Goal: Task Accomplishment & Management: Manage account settings

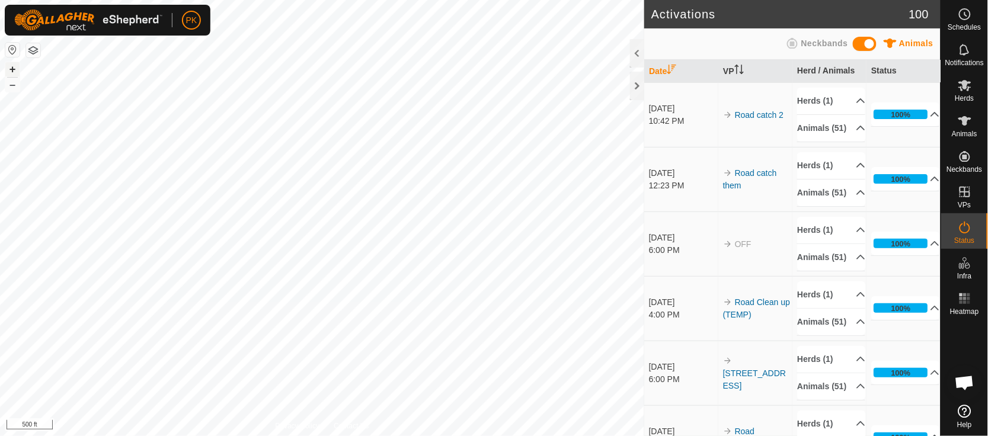
click at [12, 65] on button "+" at bounding box center [12, 69] width 14 height 14
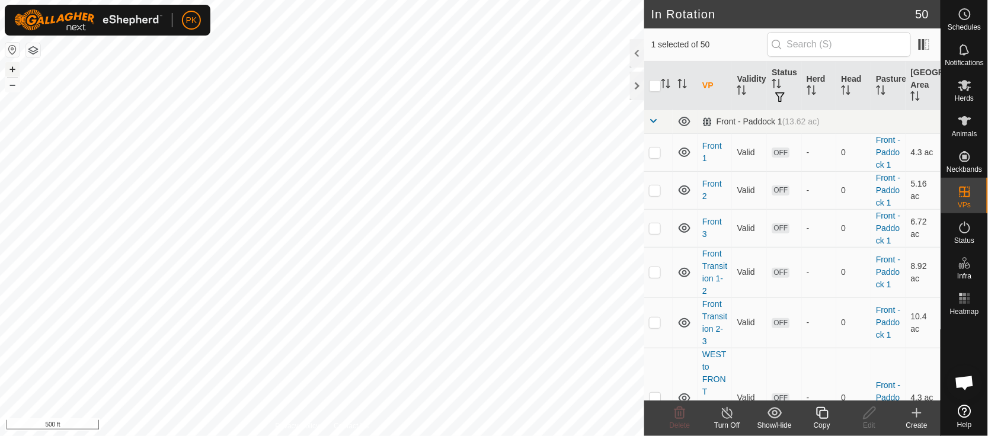
click at [10, 68] on button "+" at bounding box center [12, 69] width 14 height 14
checkbox input "true"
checkbox input "false"
click at [652, 123] on span at bounding box center [653, 120] width 9 height 9
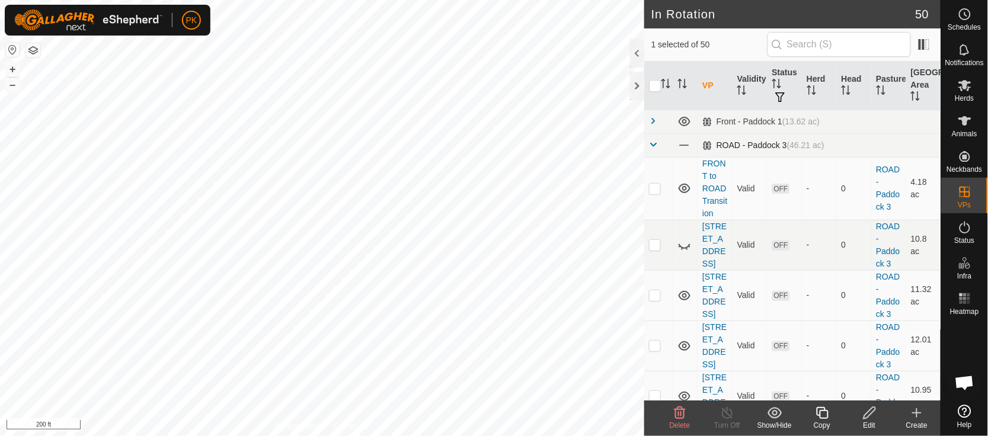
click at [655, 134] on td at bounding box center [658, 145] width 28 height 24
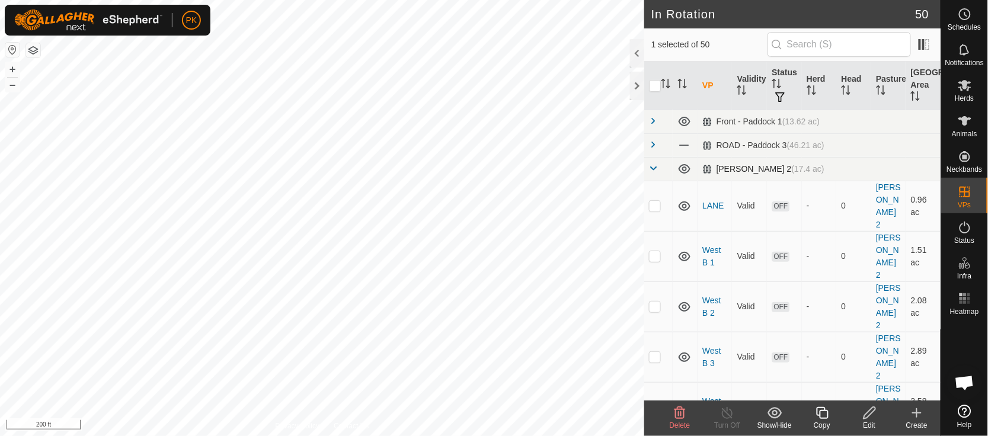
click at [656, 166] on span at bounding box center [653, 168] width 9 height 9
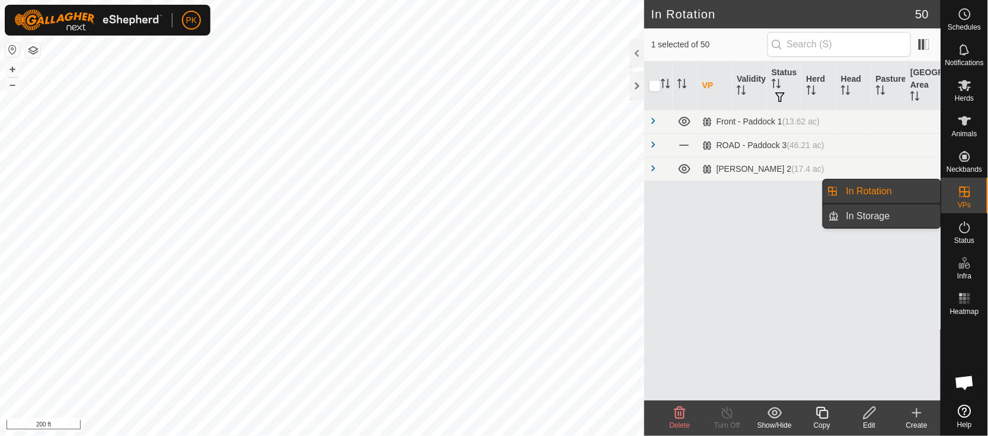
click at [887, 218] on link "In Storage" at bounding box center [889, 216] width 101 height 24
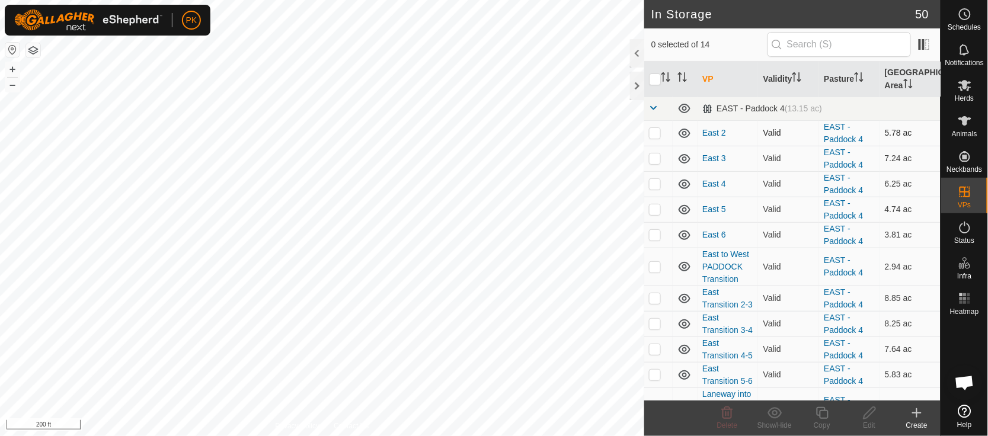
scroll to position [1, 0]
click at [656, 133] on p-checkbox at bounding box center [655, 131] width 12 height 9
checkbox input "true"
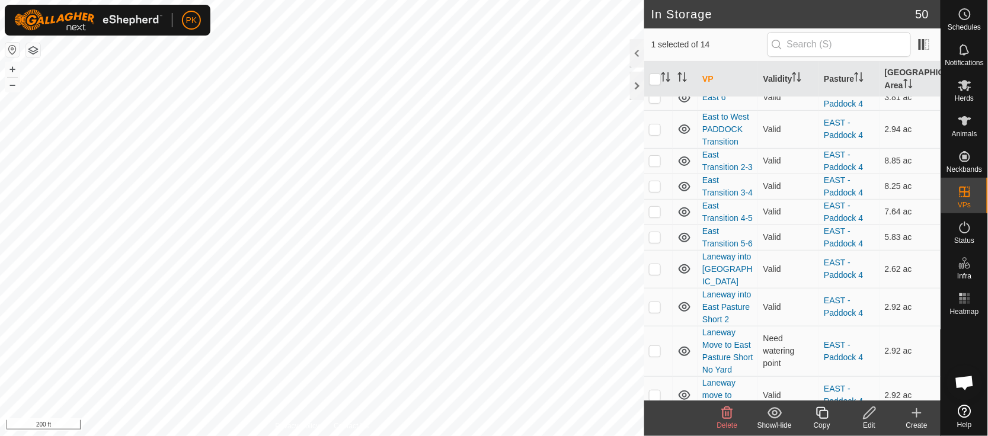
scroll to position [239, 0]
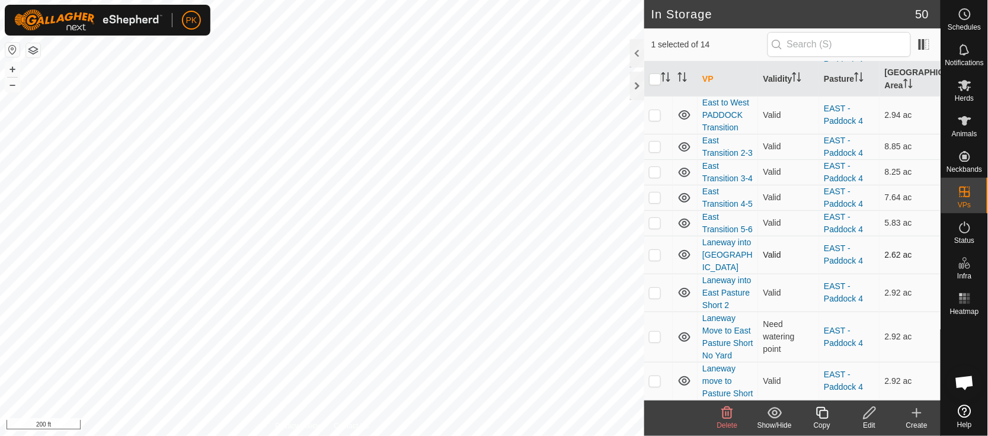
click at [657, 250] on p-checkbox at bounding box center [655, 254] width 12 height 9
checkbox input "false"
click at [657, 274] on td at bounding box center [658, 293] width 28 height 38
checkbox input "true"
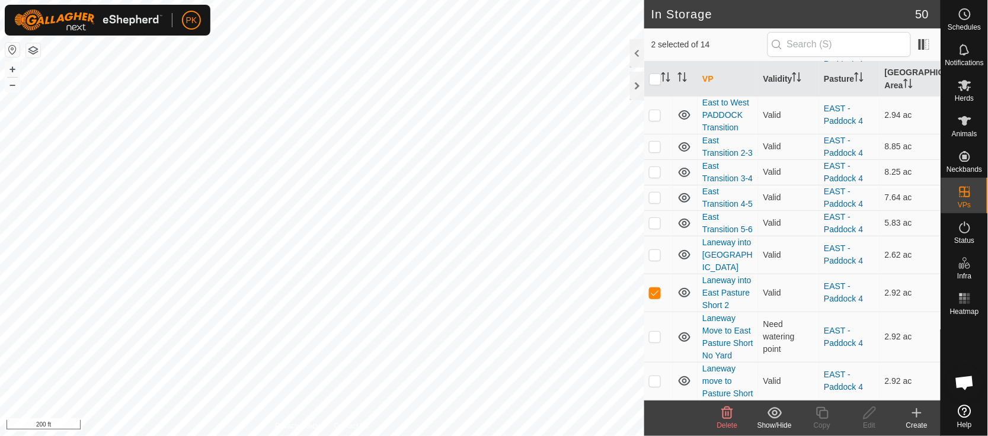
click at [773, 412] on icon at bounding box center [774, 412] width 14 height 11
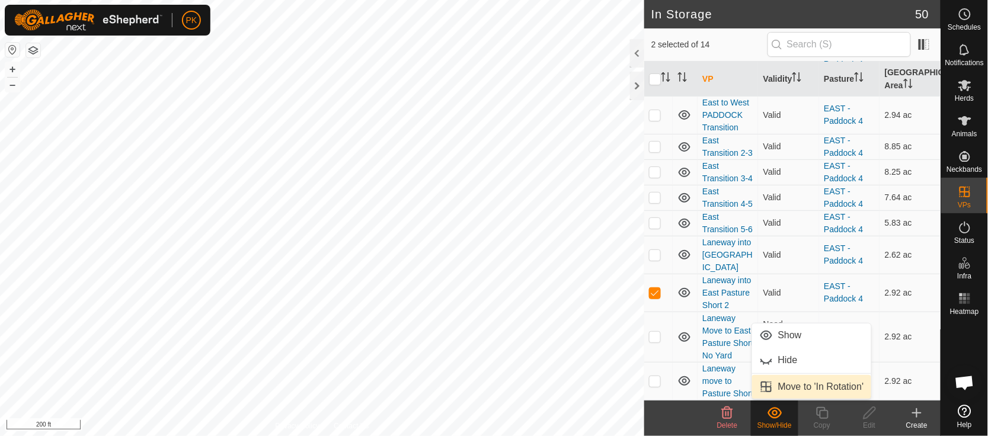
click at [808, 386] on link "Move to 'In Rotation'" at bounding box center [811, 387] width 119 height 24
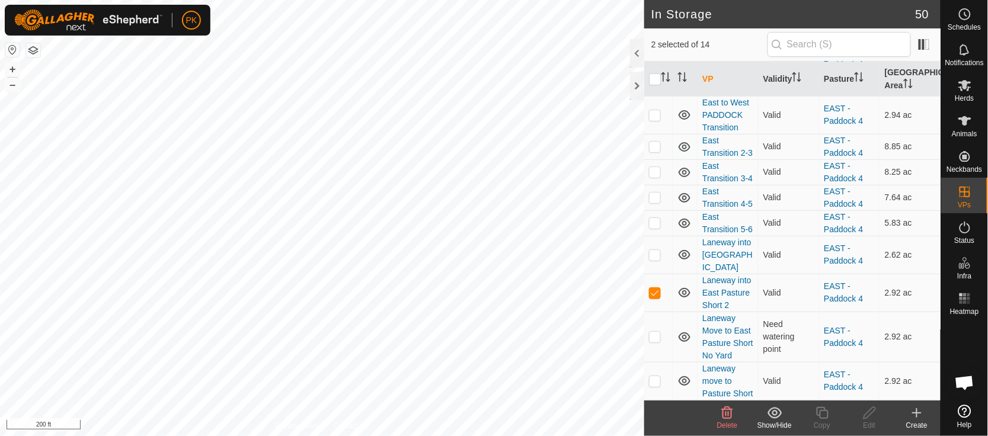
checkbox input "false"
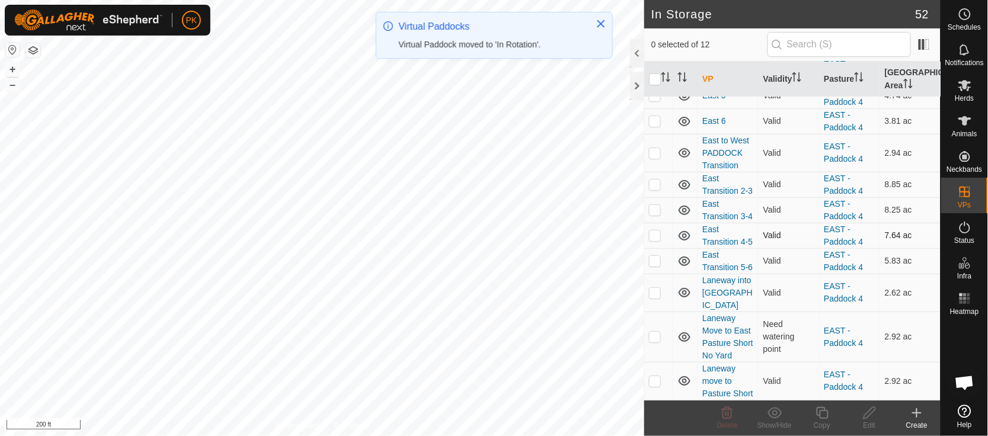
scroll to position [0, 0]
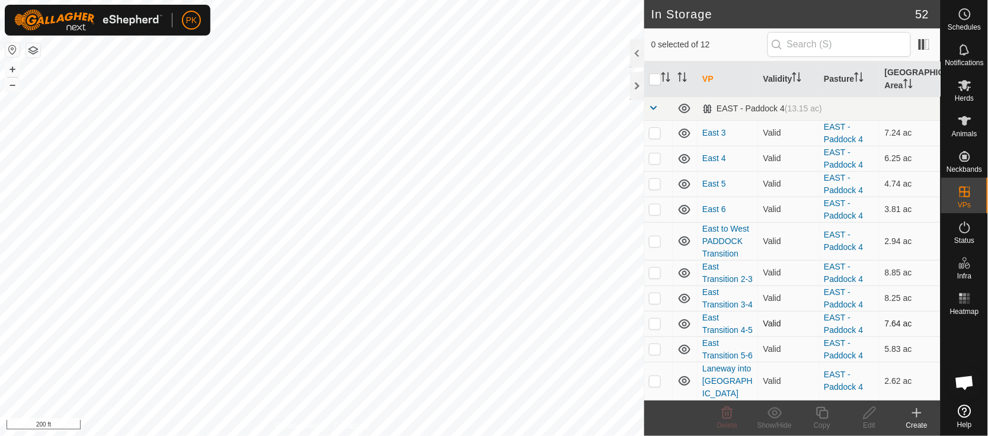
checkbox input "true"
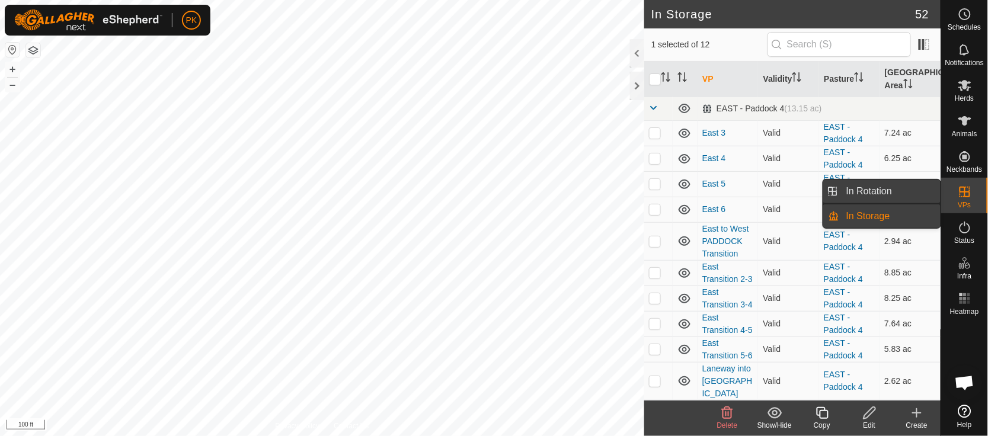
click at [862, 193] on link "In Rotation" at bounding box center [889, 192] width 101 height 24
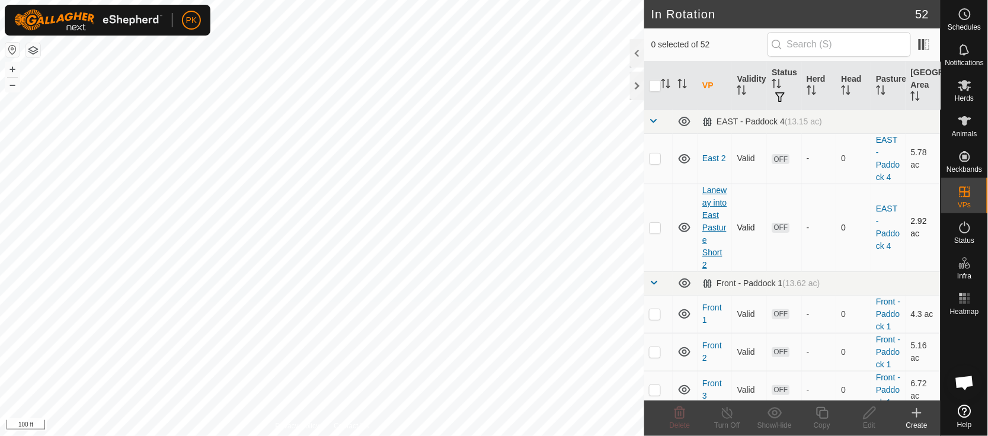
click at [708, 235] on link "Laneway into East Pasture Short 2" at bounding box center [714, 227] width 24 height 84
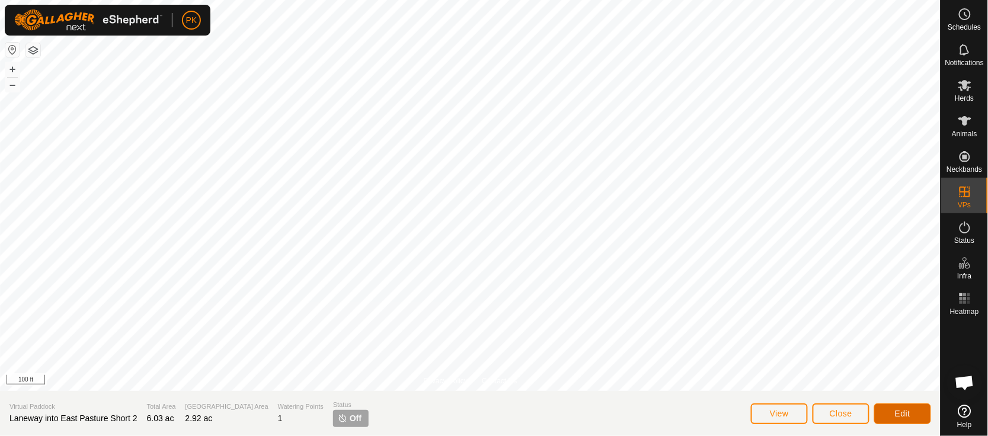
click at [899, 413] on span "Edit" at bounding box center [902, 413] width 15 height 9
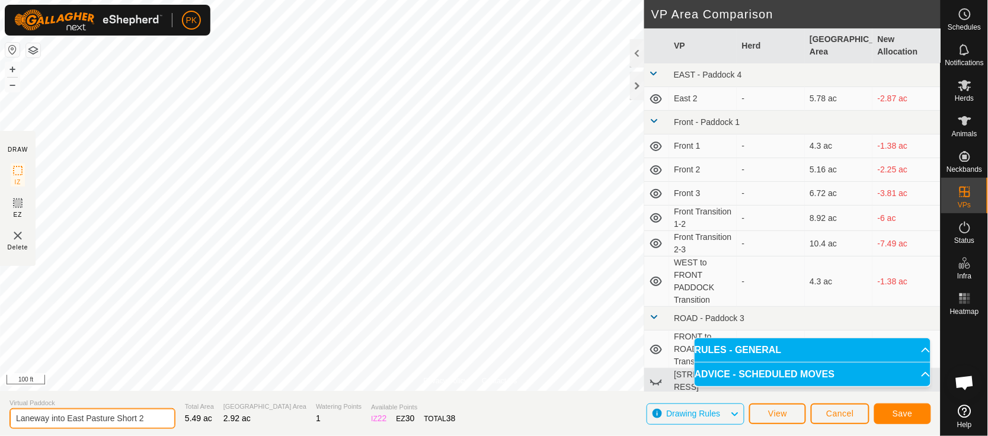
drag, startPoint x: 49, startPoint y: 417, endPoint x: 0, endPoint y: 419, distance: 49.3
click at [0, 419] on section "Virtual Paddock Laneway into East Pasture Short 2 Total Area 5.49 ac Grazing Ar…" at bounding box center [470, 413] width 940 height 45
click at [71, 414] on input "Yard into East Pasture" at bounding box center [92, 418] width 166 height 21
drag, startPoint x: 72, startPoint y: 421, endPoint x: 193, endPoint y: 450, distance: 124.3
click at [193, 435] on html "PK Schedules Notifications Herds Animals Neckbands VPs Status Infra Heatmap Hel…" at bounding box center [494, 218] width 988 height 436
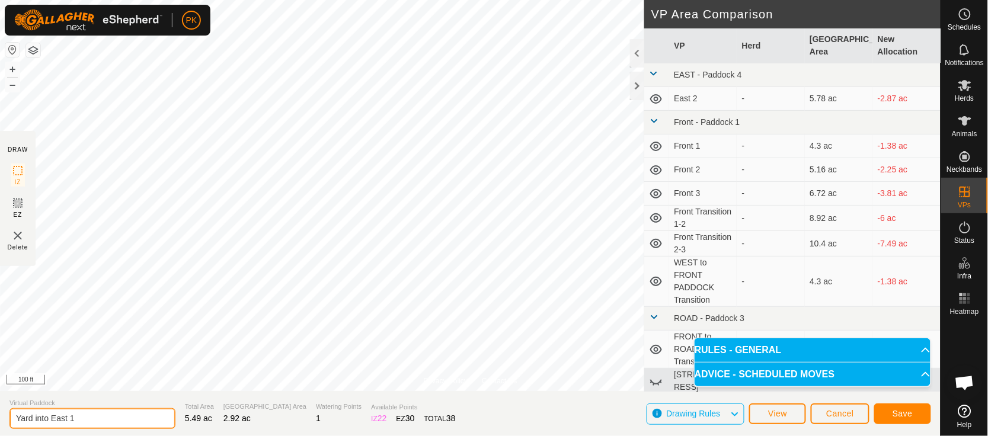
type input "Yard into East 1"
click at [897, 416] on span "Save" at bounding box center [902, 413] width 20 height 9
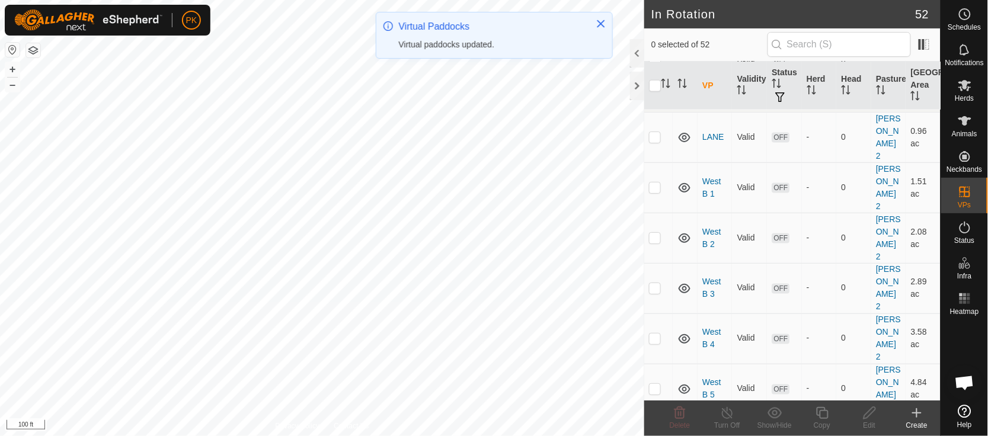
scroll to position [1893, 0]
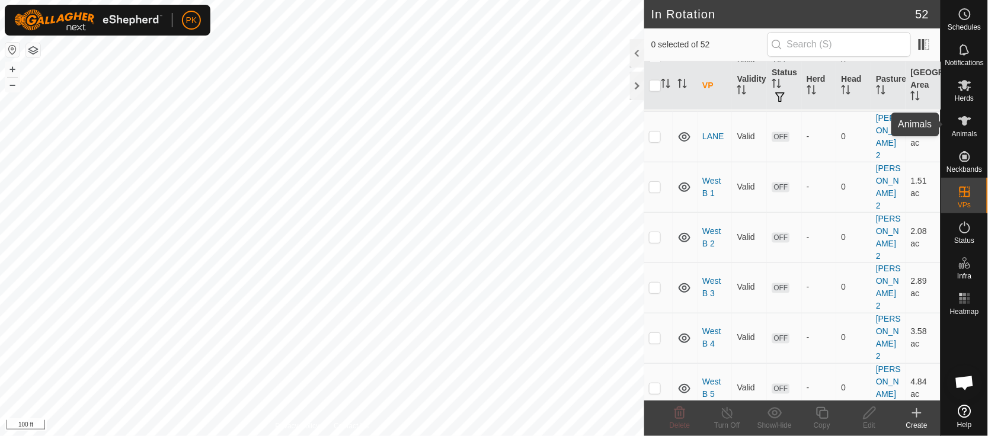
click at [969, 130] on span "Animals" at bounding box center [964, 133] width 25 height 7
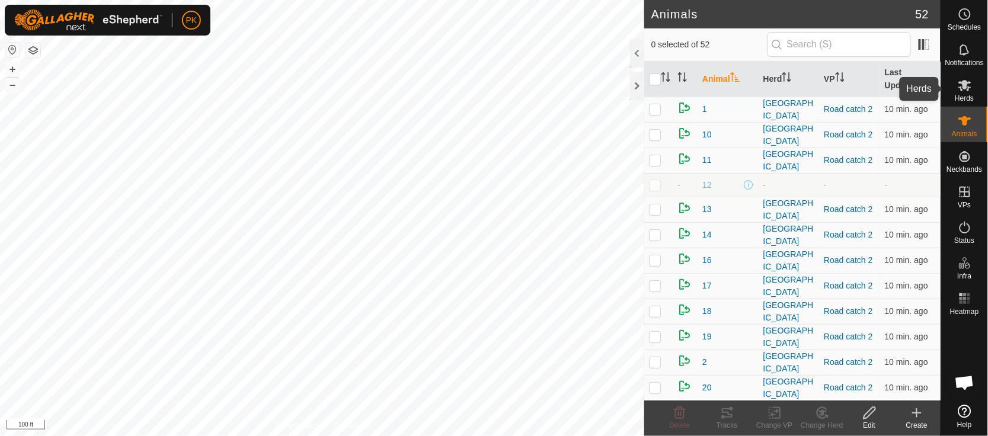
click at [964, 92] on icon at bounding box center [964, 85] width 14 height 14
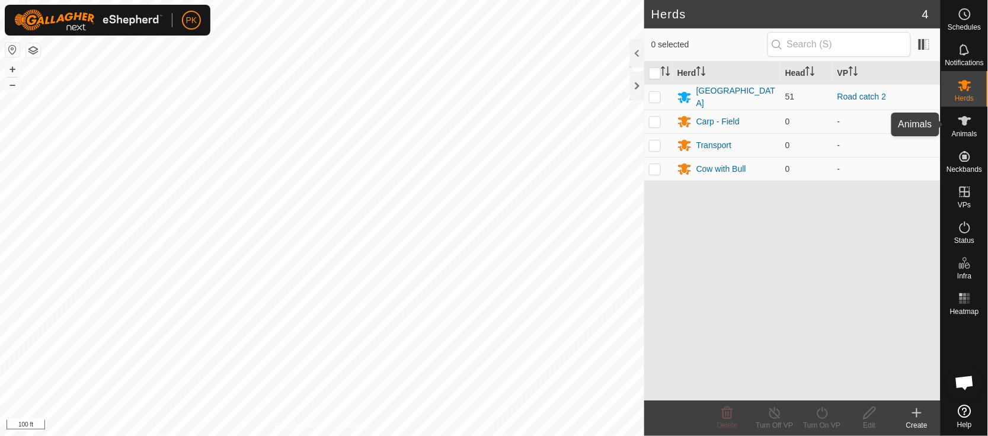
click at [968, 124] on icon at bounding box center [964, 121] width 14 height 14
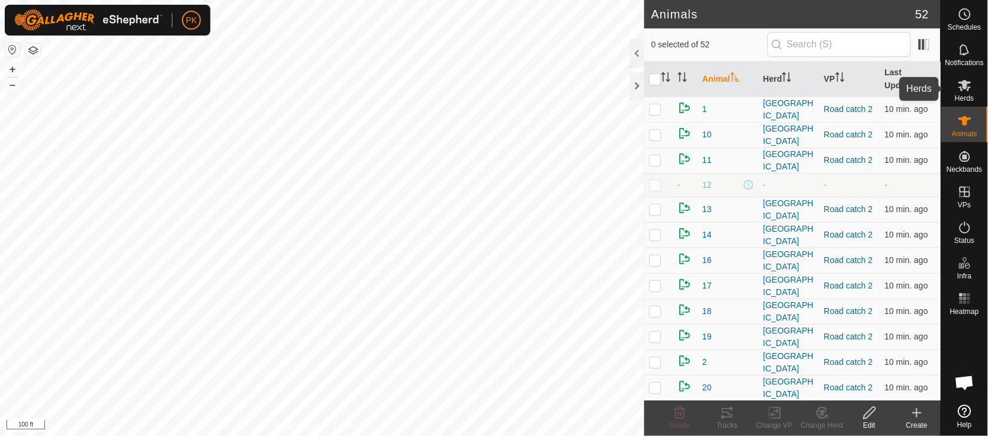
click at [970, 88] on icon at bounding box center [964, 85] width 14 height 14
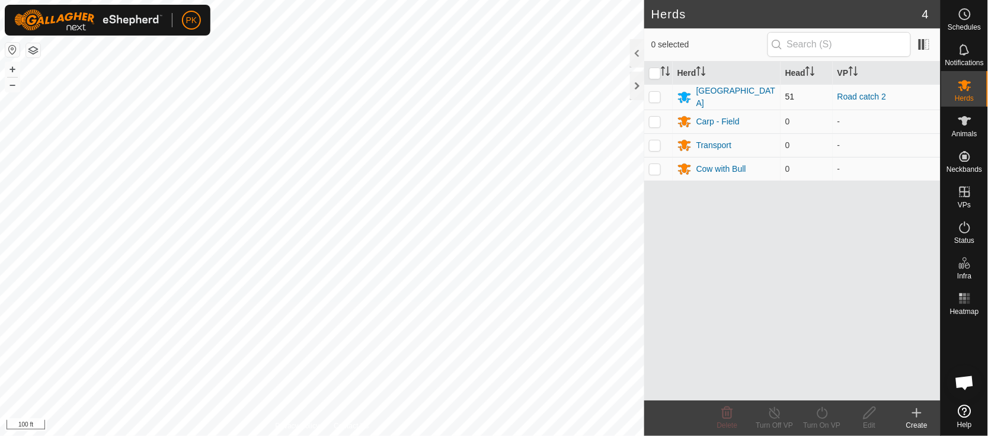
click at [655, 97] on p-checkbox at bounding box center [655, 96] width 12 height 9
checkbox input "true"
click at [820, 419] on icon at bounding box center [822, 413] width 15 height 14
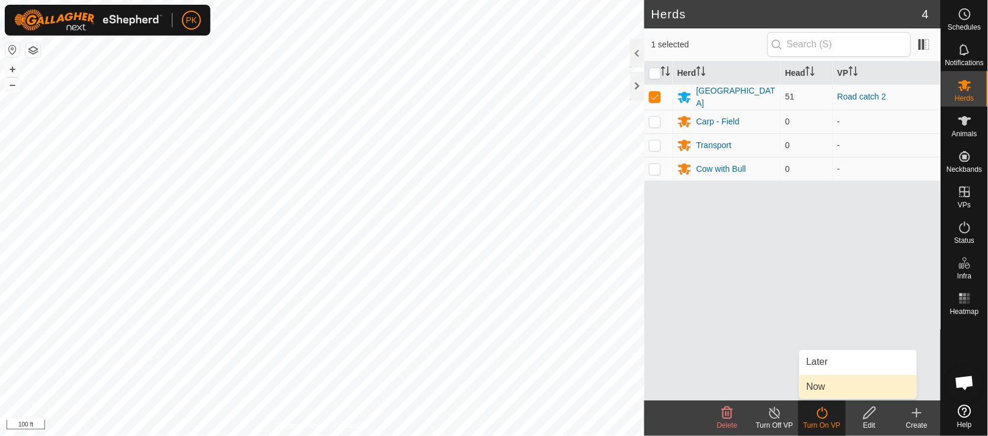
click at [821, 390] on link "Now" at bounding box center [857, 387] width 117 height 24
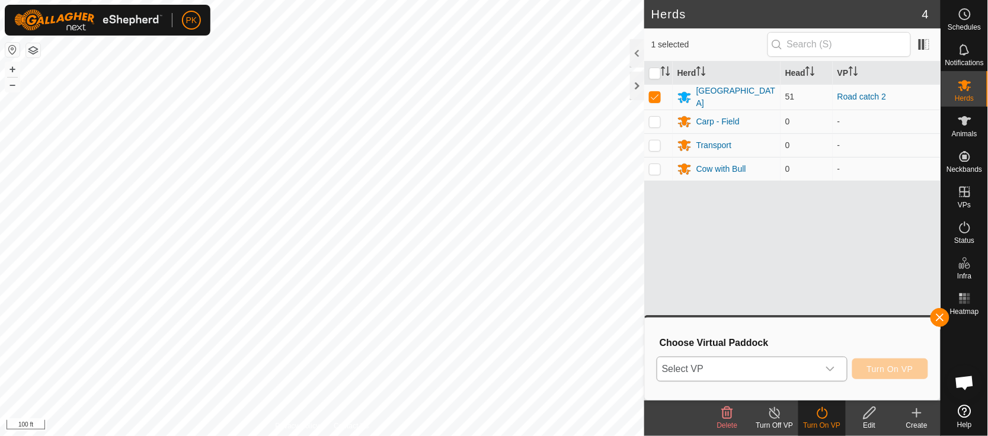
click at [834, 371] on icon "dropdown trigger" at bounding box center [829, 368] width 9 height 9
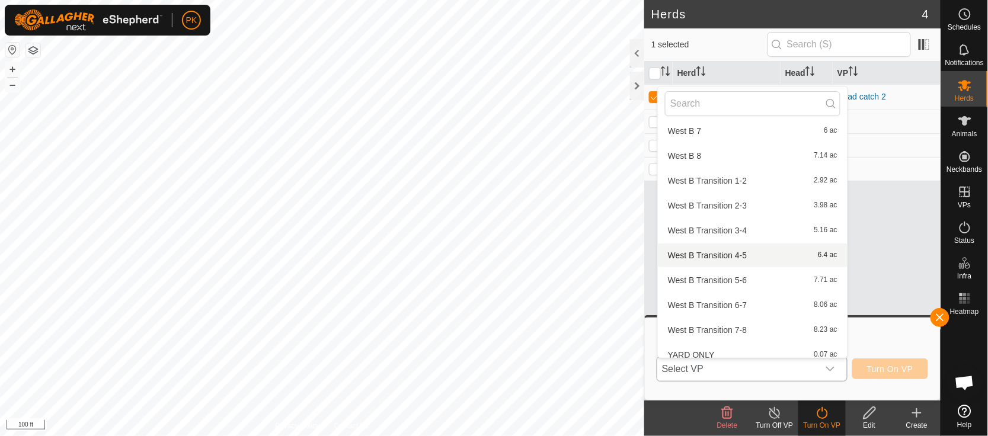
scroll to position [1163, 0]
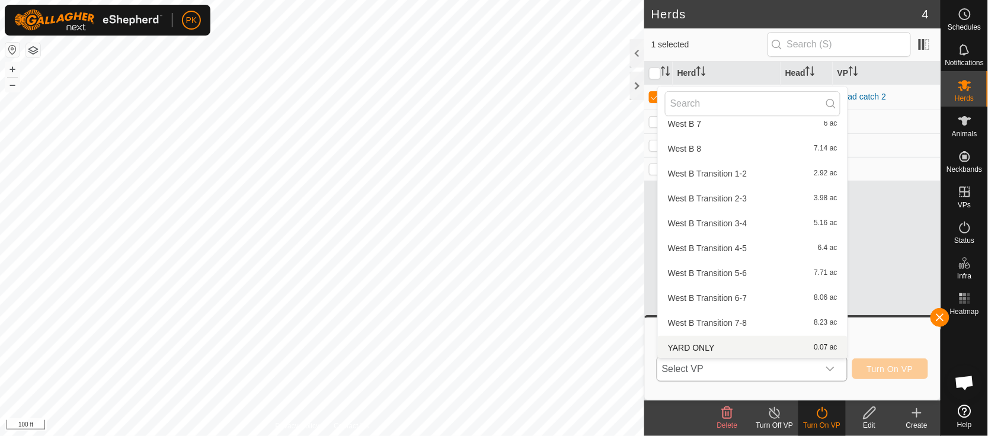
click at [722, 340] on li "YARD ONLY 0.07 ac" at bounding box center [753, 348] width 190 height 24
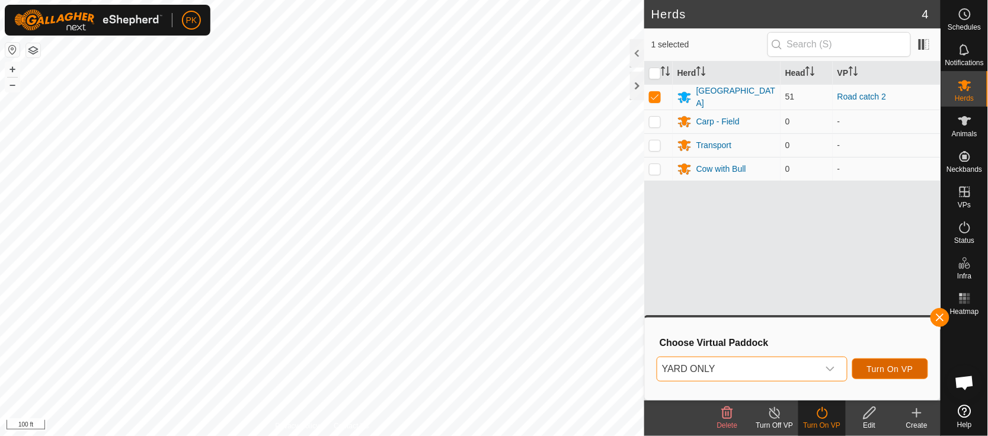
click at [886, 370] on span "Turn On VP" at bounding box center [890, 368] width 46 height 9
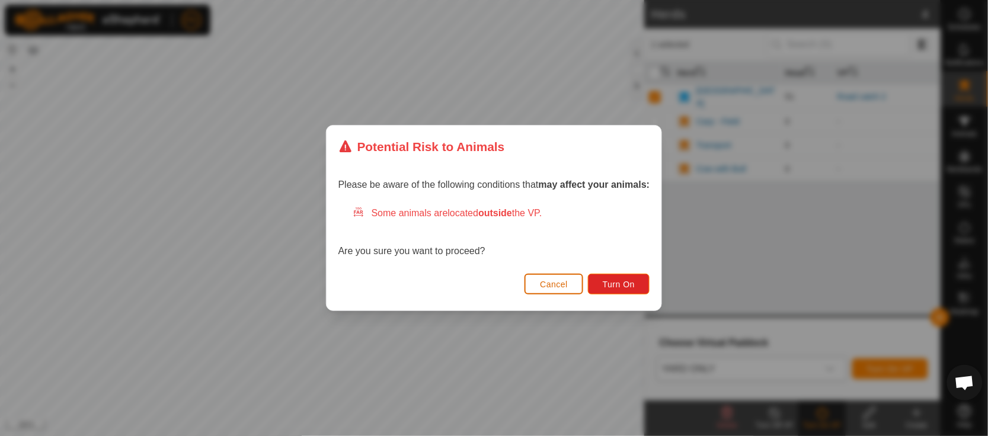
click at [564, 282] on span "Cancel" at bounding box center [554, 284] width 28 height 9
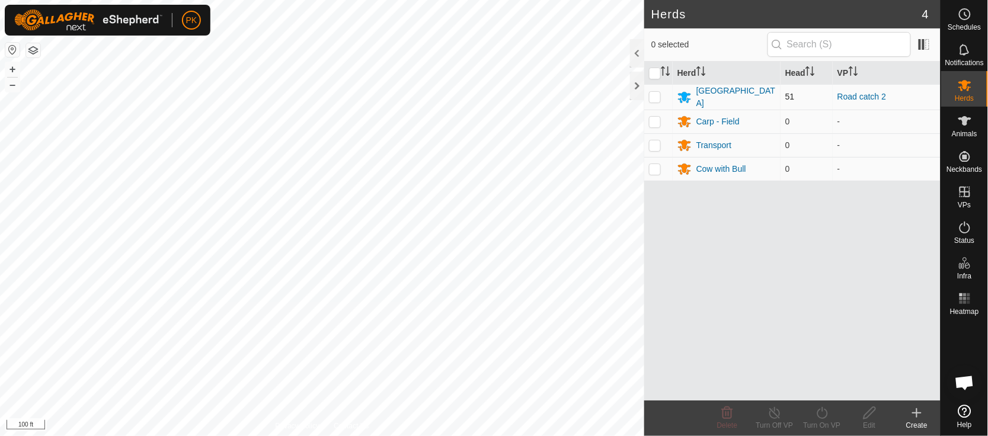
click at [660, 94] on p-checkbox at bounding box center [655, 96] width 12 height 9
checkbox input "true"
click at [819, 419] on icon at bounding box center [822, 413] width 15 height 14
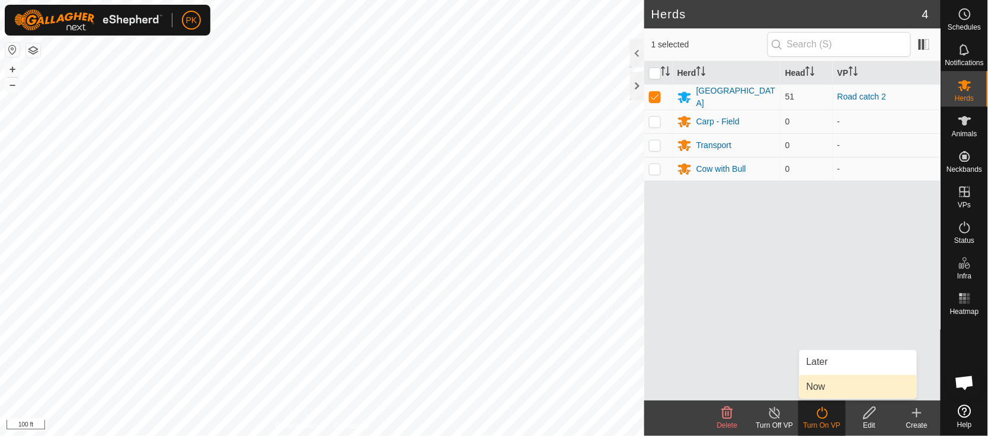
click at [821, 386] on link "Now" at bounding box center [857, 387] width 117 height 24
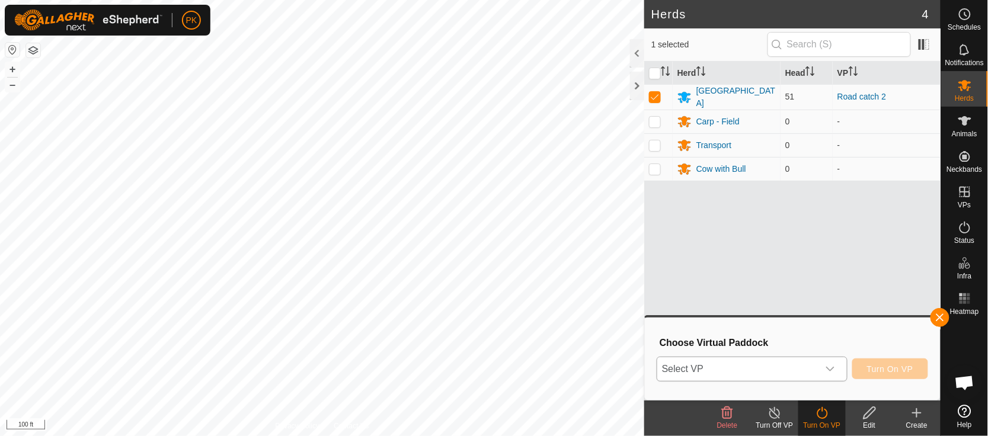
click at [833, 368] on icon "dropdown trigger" at bounding box center [829, 368] width 9 height 9
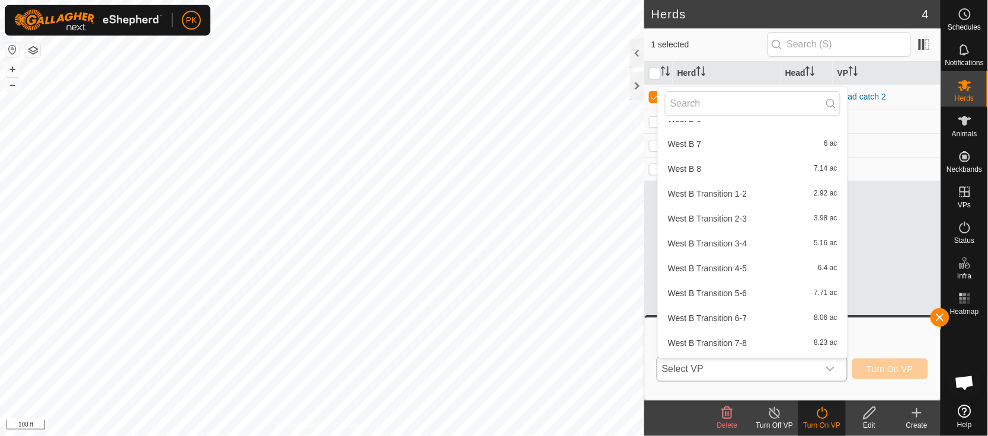
scroll to position [1163, 0]
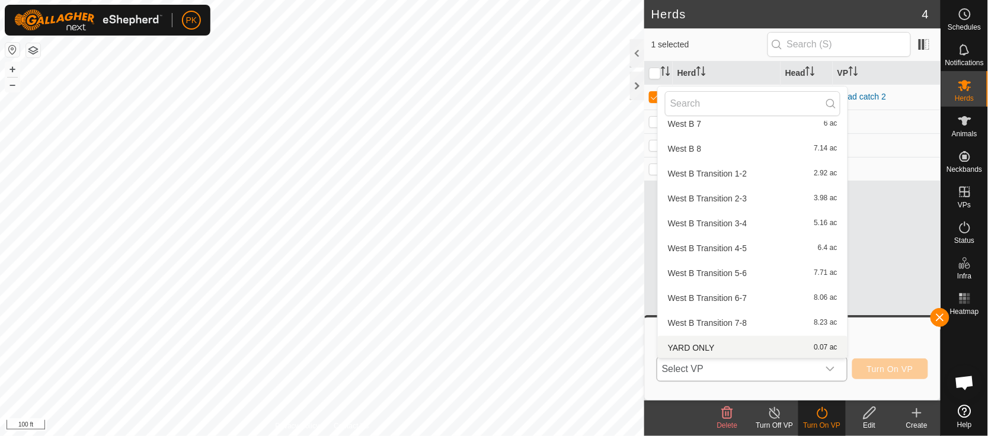
click at [713, 344] on li "YARD ONLY 0.07 ac" at bounding box center [753, 348] width 190 height 24
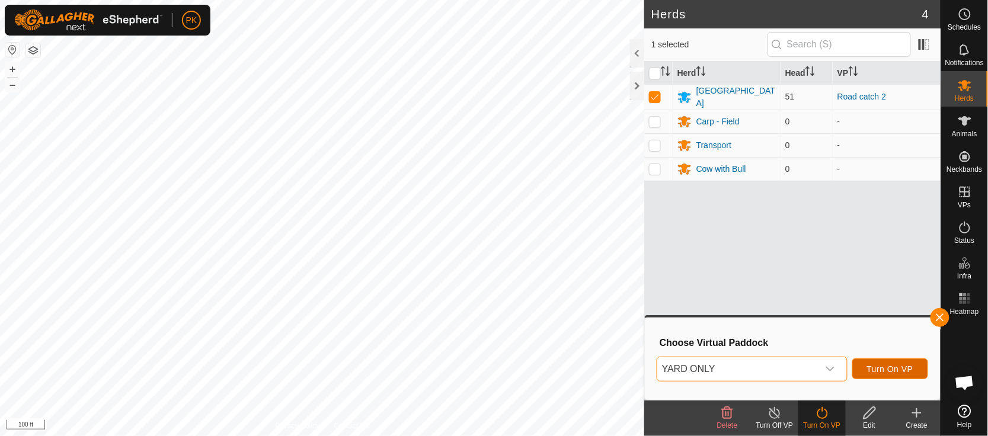
click at [885, 370] on span "Turn On VP" at bounding box center [890, 368] width 46 height 9
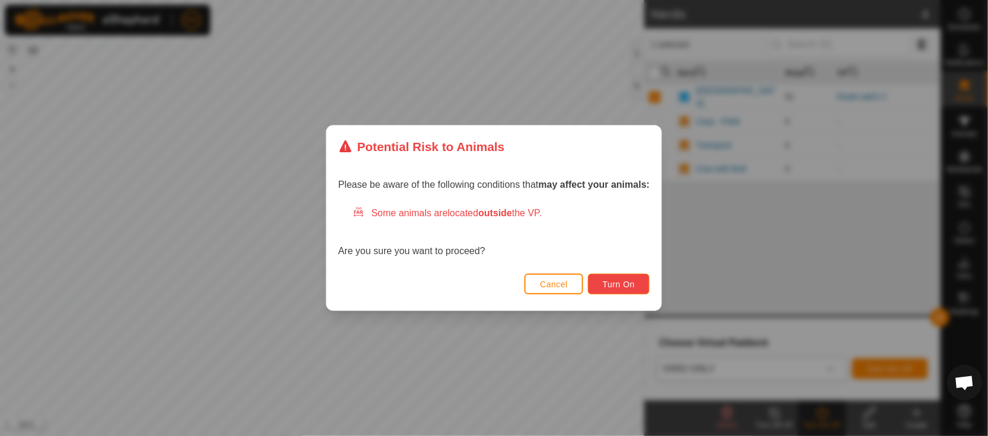
click at [627, 284] on span "Turn On" at bounding box center [619, 284] width 32 height 9
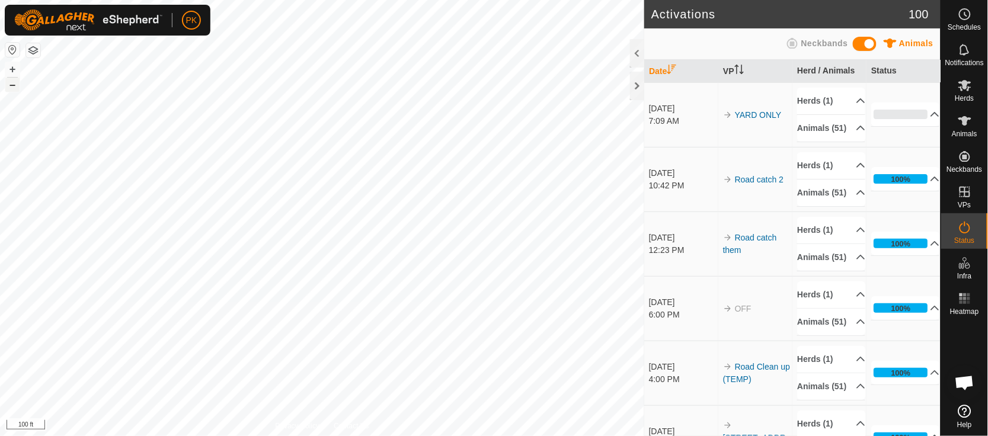
click at [12, 87] on button "–" at bounding box center [12, 85] width 14 height 14
click at [12, 69] on button "+" at bounding box center [12, 69] width 14 height 14
click at [10, 66] on button "+" at bounding box center [12, 69] width 14 height 14
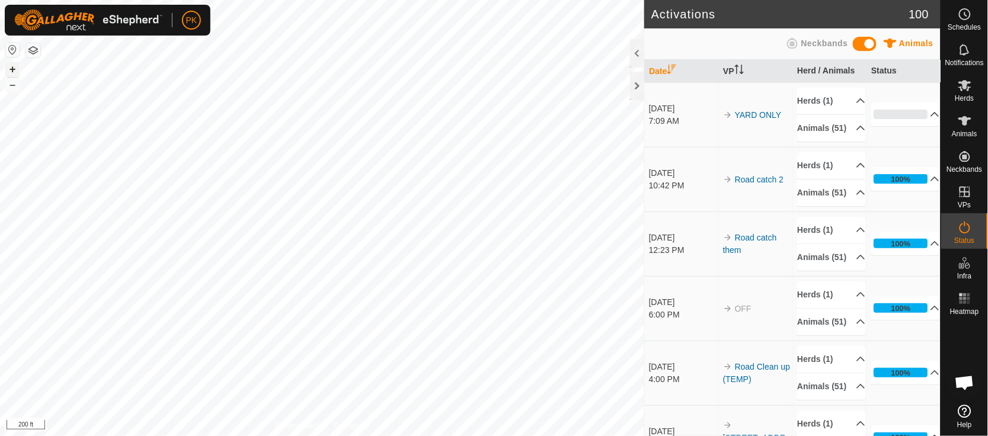
click at [10, 66] on button "+" at bounding box center [12, 69] width 14 height 14
click at [965, 122] on icon at bounding box center [964, 120] width 13 height 9
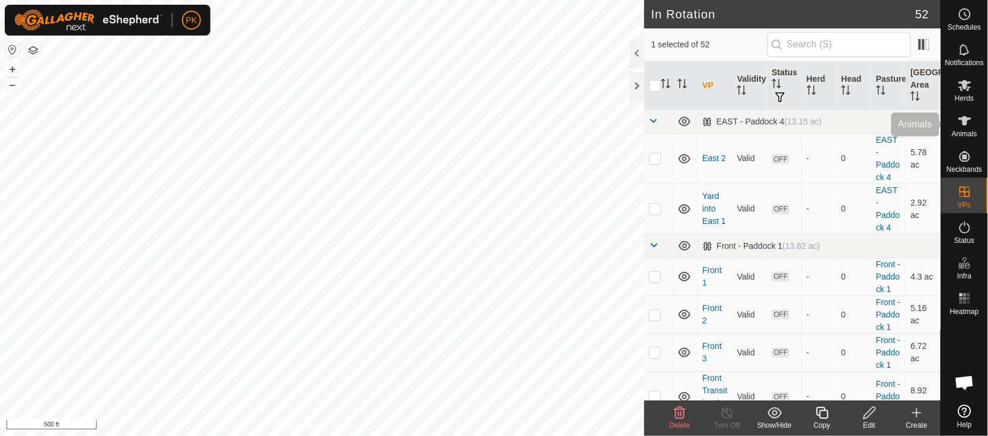
drag, startPoint x: 0, startPoint y: 0, endPoint x: 963, endPoint y: 122, distance: 971.1
click at [963, 122] on icon at bounding box center [964, 120] width 13 height 9
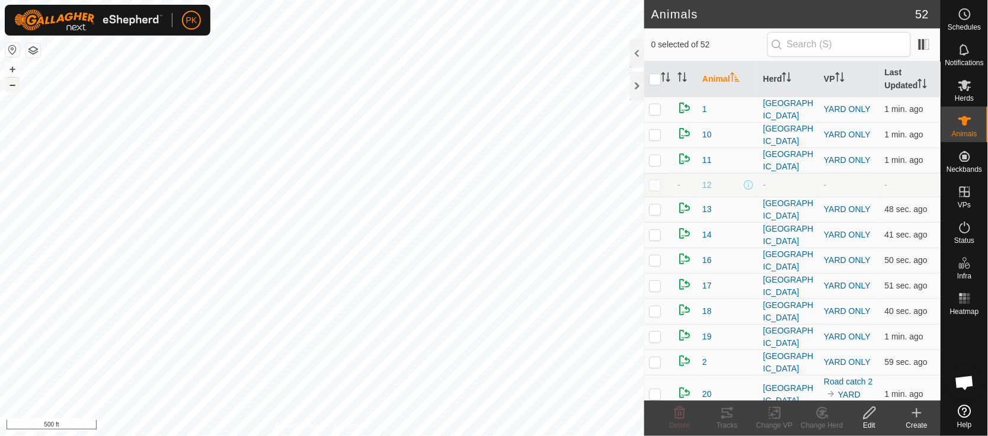
click at [14, 87] on button "–" at bounding box center [12, 85] width 14 height 14
